Goal: Task Accomplishment & Management: Complete application form

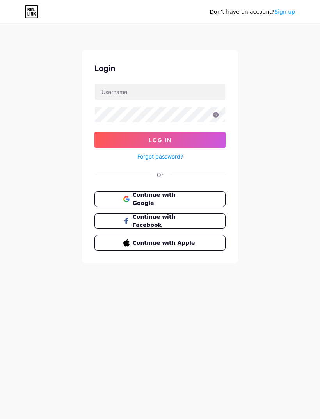
click at [193, 198] on span "Continue with Google" at bounding box center [165, 199] width 64 height 16
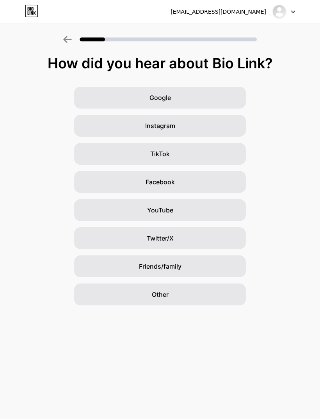
click at [197, 95] on div "Google" at bounding box center [160, 98] width 172 height 22
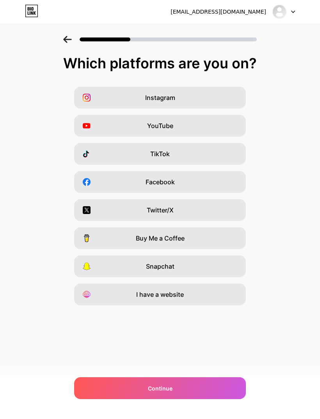
click at [217, 128] on div "YouTube" at bounding box center [160, 126] width 172 height 22
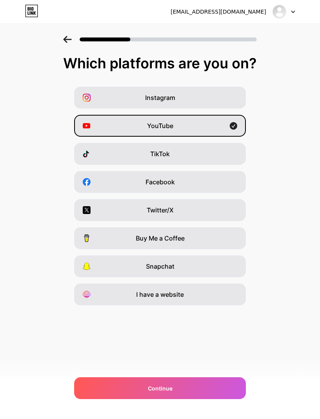
click at [236, 98] on div "Instagram" at bounding box center [160, 98] width 172 height 22
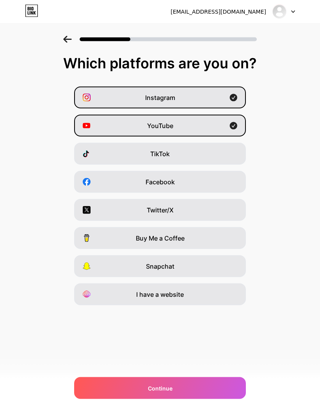
scroll to position [25, 0]
click at [200, 389] on div "Continue" at bounding box center [160, 388] width 172 height 22
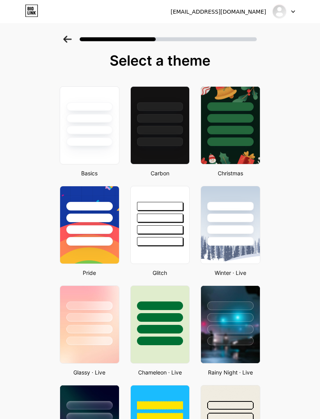
scroll to position [0, 0]
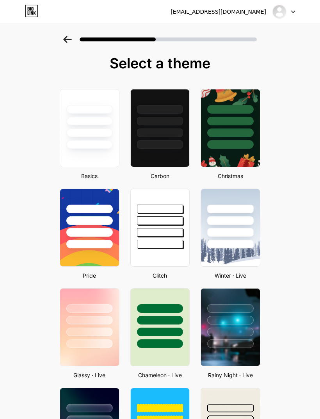
click at [168, 217] on div at bounding box center [160, 220] width 46 height 9
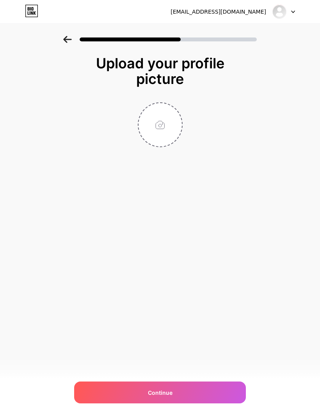
click at [165, 118] on input "file" at bounding box center [160, 124] width 43 height 43
type input "C:\fakepath\[PERSON_NAME].jpeg"
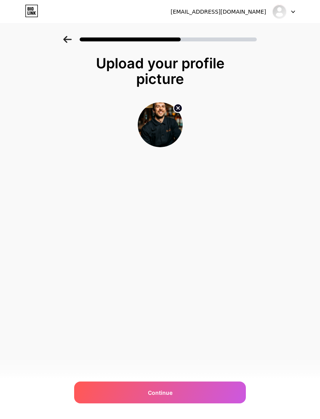
click at [165, 123] on img at bounding box center [160, 124] width 45 height 45
click at [180, 103] on icon at bounding box center [177, 107] width 9 height 9
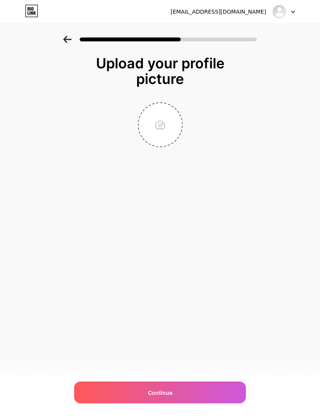
click at [170, 121] on input "file" at bounding box center [160, 124] width 43 height 43
type input "C:\fakepath\[PERSON_NAME].jpeg"
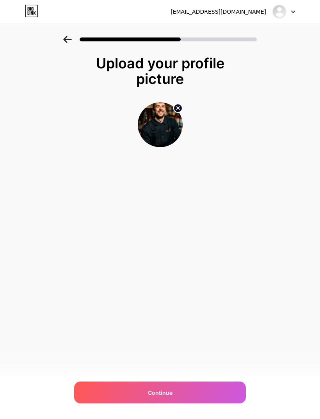
click at [180, 105] on circle at bounding box center [178, 108] width 9 height 9
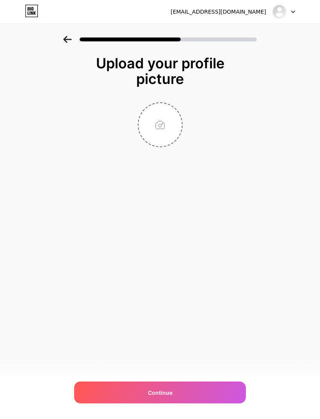
click at [167, 132] on input "file" at bounding box center [160, 124] width 43 height 43
type input "C:\fakepath\2.png"
click at [178, 108] on icon at bounding box center [177, 108] width 3 height 3
click at [172, 123] on input "file" at bounding box center [160, 124] width 43 height 43
click at [168, 126] on input "file" at bounding box center [160, 124] width 43 height 43
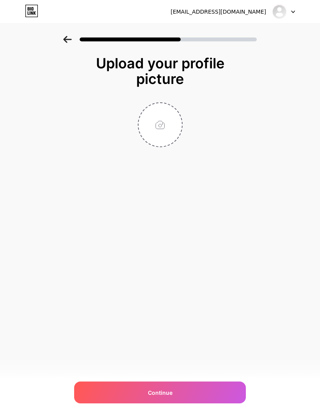
type input "C:\fakepath\[PERSON_NAME].jpeg"
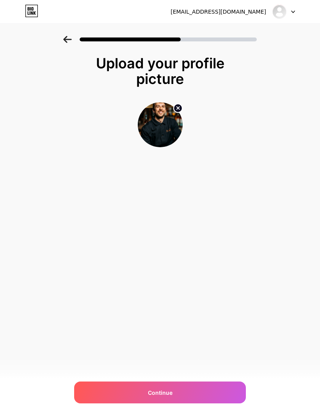
click at [185, 389] on div "Continue" at bounding box center [160, 392] width 172 height 22
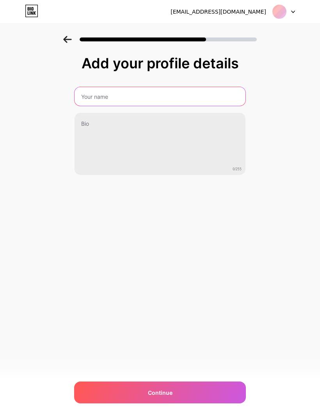
click at [200, 97] on input "text" at bounding box center [160, 96] width 171 height 19
type input "[PERSON_NAME]"
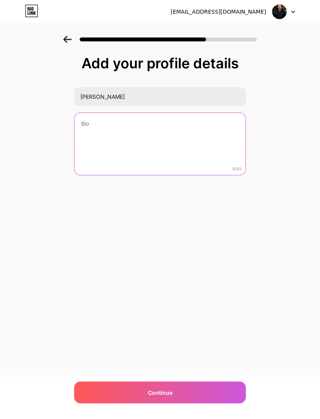
click at [185, 139] on textarea at bounding box center [160, 144] width 171 height 63
click at [177, 135] on textarea "Escuela de" at bounding box center [160, 144] width 173 height 64
type textarea "E"
paste textarea "🎓"Escuela [PERSON_NAME] y Cuchara" Un podcast didáctico que transforma contenid…"
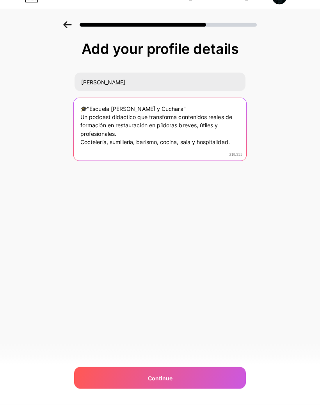
scroll to position [15, 0]
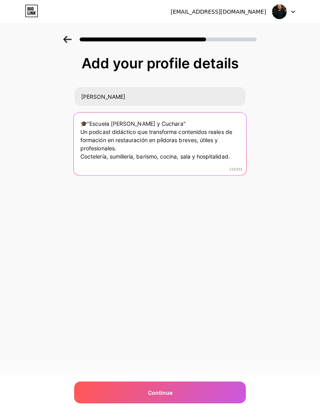
click at [137, 152] on textarea "🎓"Escuela [PERSON_NAME] y Cuchara" Un podcast didáctico que transforma contenid…" at bounding box center [160, 144] width 173 height 64
click at [91, 150] on textarea "🎓"Escuela [PERSON_NAME] y Cuchara" Un podcast didáctico que transforma contenid…" at bounding box center [160, 144] width 173 height 64
click at [243, 146] on textarea "🎓"Escuela [PERSON_NAME] y Cuchara" Un podcast didáctico que transforma contenid…" at bounding box center [160, 144] width 173 height 64
paste textarea "trabajo. 🎧 Escúchalo en cualquier m"
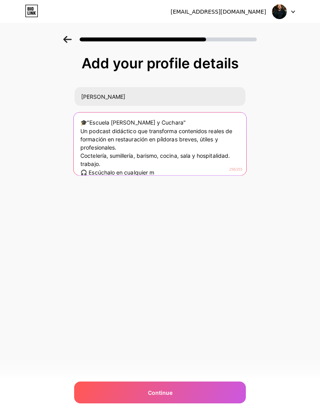
click at [126, 151] on textarea "🎓"Escuela [PERSON_NAME] y Cuchara" Un podcast didáctico que transforma contenid…" at bounding box center [160, 144] width 173 height 64
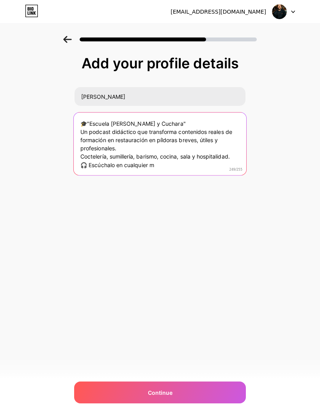
scroll to position [0, 0]
click at [180, 112] on textarea "🎓"Escuela [PERSON_NAME] y Cuchara" Un podcast didáctico que transforma contenid…" at bounding box center [160, 144] width 173 height 64
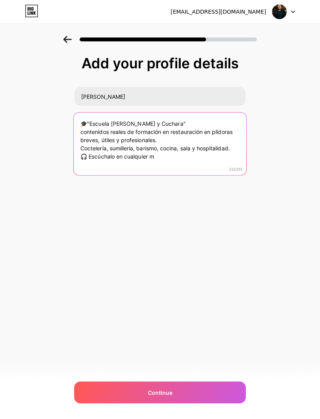
click at [85, 116] on textarea "🎓"Escuela [PERSON_NAME] y Cuchara" contenidos reales de formación en restauraci…" at bounding box center [160, 144] width 173 height 64
click at [99, 119] on textarea "🎓"Escuela [PERSON_NAME] y Cuchara" contenidos reales de formación en restauraci…" at bounding box center [160, 144] width 173 height 64
click at [87, 115] on textarea "🎓"Escuela [PERSON_NAME] y Cuchara" contenidos reales de formación en restauraci…" at bounding box center [160, 144] width 173 height 64
click at [86, 116] on textarea "🎓"Escuela [PERSON_NAME] y Cuchara" contenidos reales de formación en restauraci…" at bounding box center [160, 144] width 173 height 64
click at [86, 115] on textarea "🎓"Escuela [PERSON_NAME] y Cuchara" contenidos reales de formación en restauraci…" at bounding box center [160, 144] width 173 height 64
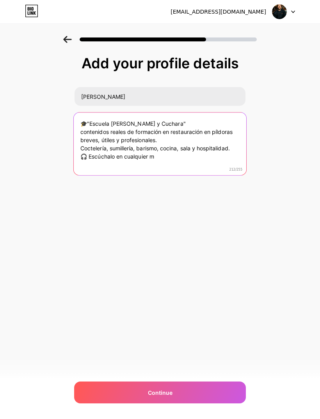
click at [83, 114] on textarea "🎓"Escuela [PERSON_NAME] y Cuchara" contenidos reales de formación en restauraci…" at bounding box center [160, 144] width 173 height 64
click at [94, 115] on textarea "🎓"Escuela [PERSON_NAME] y Cuchara" contenidos reales de formación en restauraci…" at bounding box center [160, 144] width 173 height 64
click at [85, 114] on textarea "🎓"Escuela [PERSON_NAME] y Cuchara" contenidos reales de formación en restauraci…" at bounding box center [160, 144] width 173 height 64
click at [102, 117] on textarea "🎓"Escuela [PERSON_NAME] y Cuchara" Ccontenidos reales de formación en restaurac…" at bounding box center [160, 144] width 173 height 64
click at [170, 144] on textarea "🎓"Escuela [PERSON_NAME] y Cuchara" Contenidos reales de formación en restauraci…" at bounding box center [160, 144] width 173 height 64
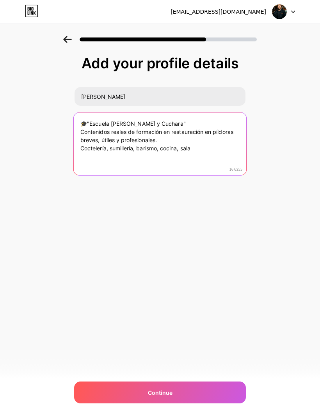
click at [80, 132] on textarea "🎓"Escuela [PERSON_NAME] y Cuchara" Contenidos reales de formación en restauraci…" at bounding box center [160, 144] width 173 height 64
click at [88, 131] on textarea "🎓"Escuela [PERSON_NAME] y Cuchara" Contenidos reales de formación en restauraci…" at bounding box center [160, 144] width 173 height 64
click at [131, 115] on textarea "🎓"Escuela [PERSON_NAME] y Cuchara" Contenidos reales de formación en restauraci…" at bounding box center [160, 144] width 173 height 64
click at [213, 133] on textarea "🎓"Escuela [PERSON_NAME] y Cuchara" Contenidos de formación en restauración en p…" at bounding box center [160, 144] width 173 height 64
type textarea "🎓"Escuela [PERSON_NAME] y Cuchara" Contenidos de formación en restauración en p…"
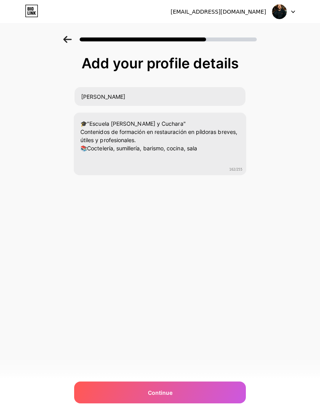
click at [279, 247] on div "[EMAIL_ADDRESS][DOMAIN_NAME] Logout Link Copied Add your profile details [PERSO…" at bounding box center [160, 209] width 320 height 419
click at [205, 393] on div "Continue" at bounding box center [160, 392] width 172 height 22
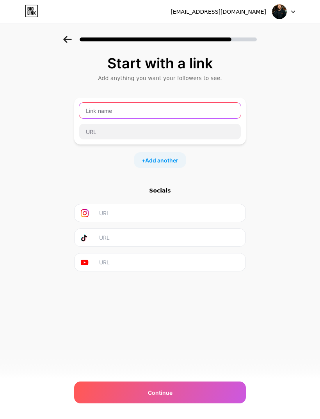
click at [191, 114] on input "text" at bounding box center [160, 111] width 162 height 16
type input "Escuela [PERSON_NAME] y cuchara"
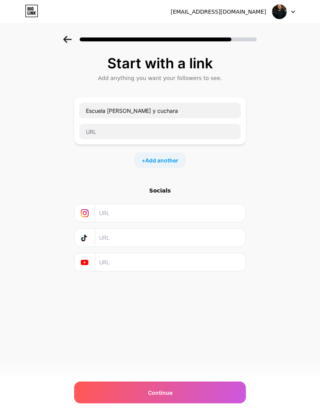
click at [177, 207] on input "text" at bounding box center [170, 213] width 142 height 18
click at [137, 212] on input "text" at bounding box center [170, 213] width 142 height 18
paste input "[URL][DOMAIN_NAME]"
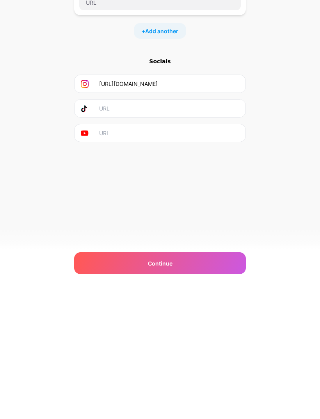
scroll to position [25, 0]
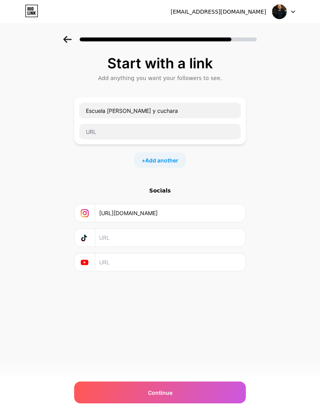
click at [205, 204] on input "[URL][DOMAIN_NAME]" at bounding box center [170, 213] width 142 height 18
type input "https"
paste input "[URL][DOMAIN_NAME]"
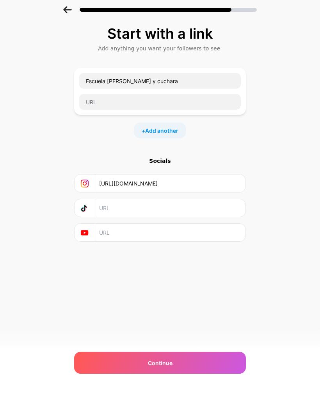
scroll to position [0, 0]
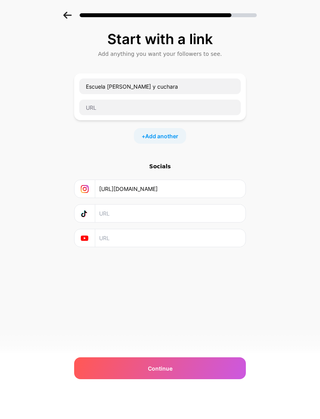
type input "[URL][DOMAIN_NAME]"
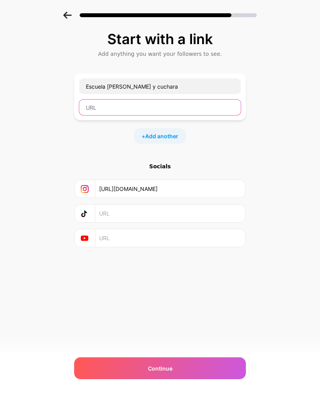
click at [169, 124] on input "text" at bounding box center [160, 132] width 162 height 16
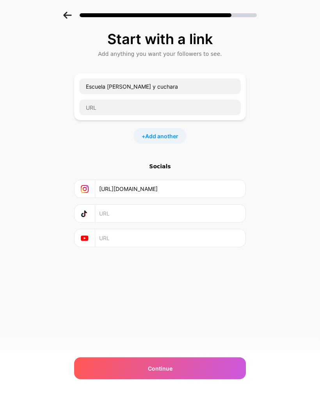
click at [165, 156] on span "Add another" at bounding box center [161, 160] width 33 height 8
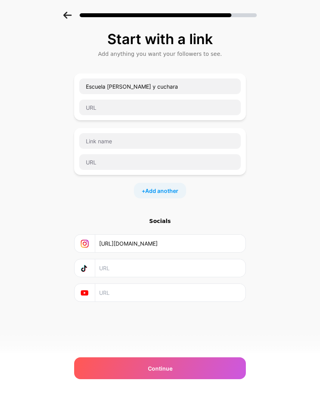
scroll to position [24, 0]
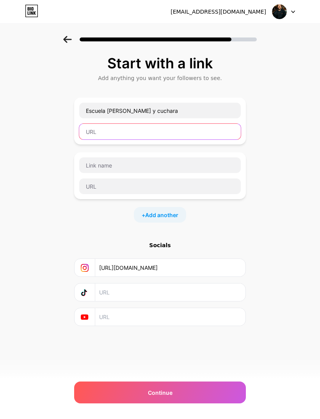
click at [198, 124] on input "text" at bounding box center [160, 132] width 162 height 16
paste input "[URL][DOMAIN_NAME]"
type input "[URL][DOMAIN_NAME]"
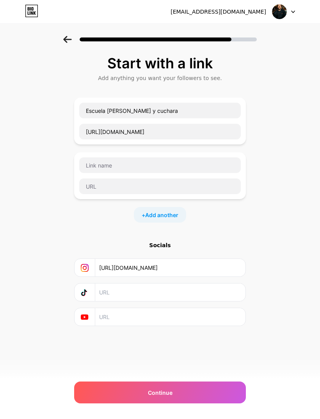
click at [272, 231] on div "Start with a link Add anything you want your followers to see. Escuela [PERSON_…" at bounding box center [160, 200] width 320 height 329
click at [202, 396] on div "Continue" at bounding box center [160, 392] width 172 height 22
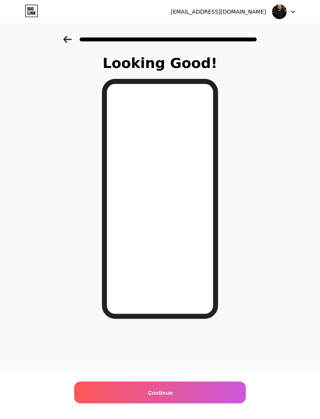
click at [188, 392] on div "Continue" at bounding box center [160, 392] width 172 height 22
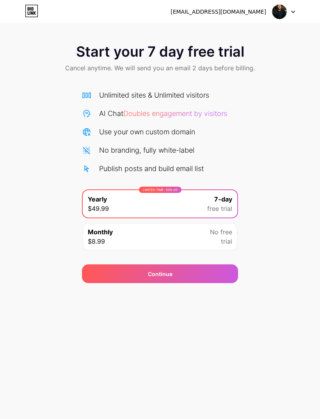
click at [289, 9] on div at bounding box center [283, 12] width 23 height 14
click at [31, 12] on icon at bounding box center [32, 13] width 2 height 4
